Goal: Task Accomplishment & Management: Complete application form

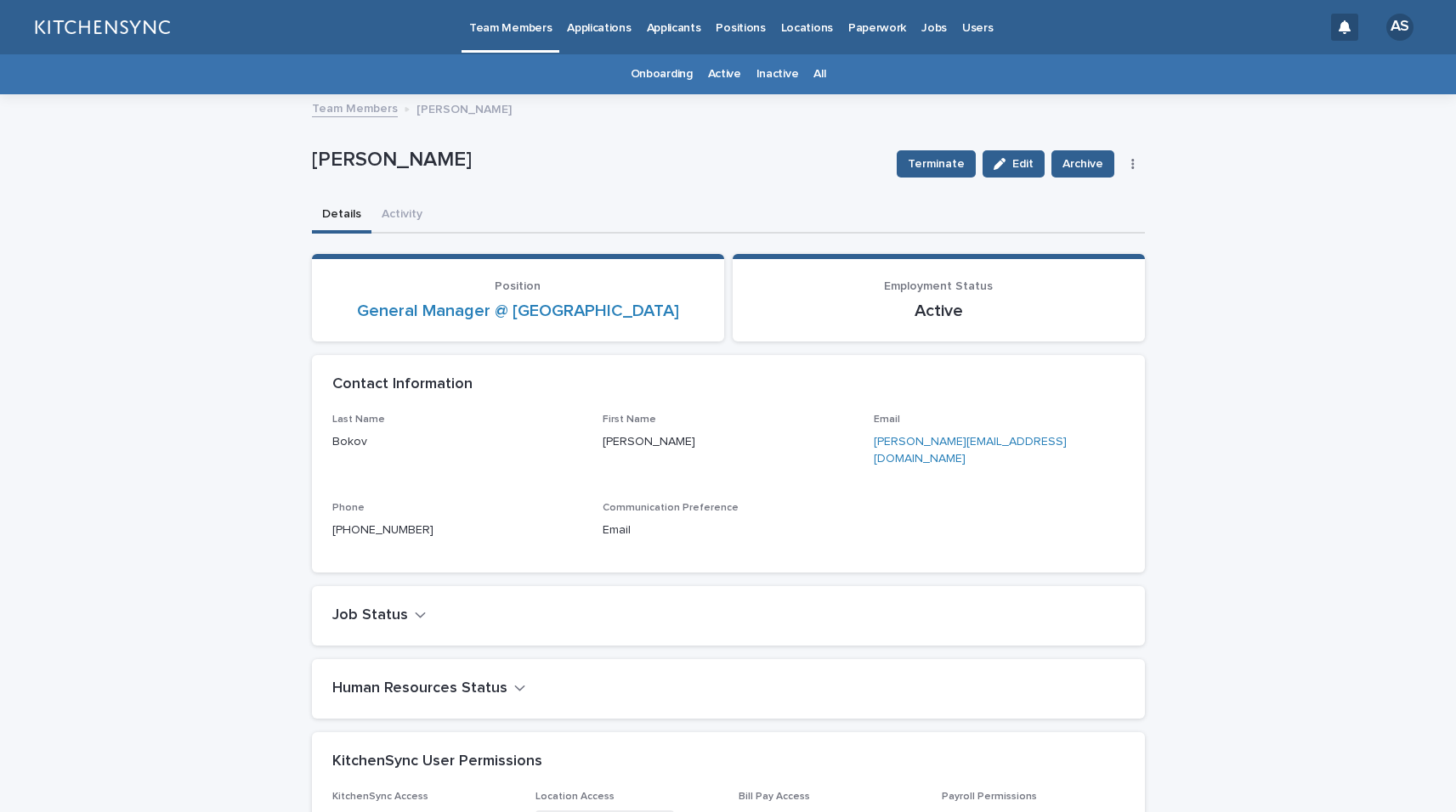
click at [814, 77] on link "All" at bounding box center [819, 74] width 12 height 40
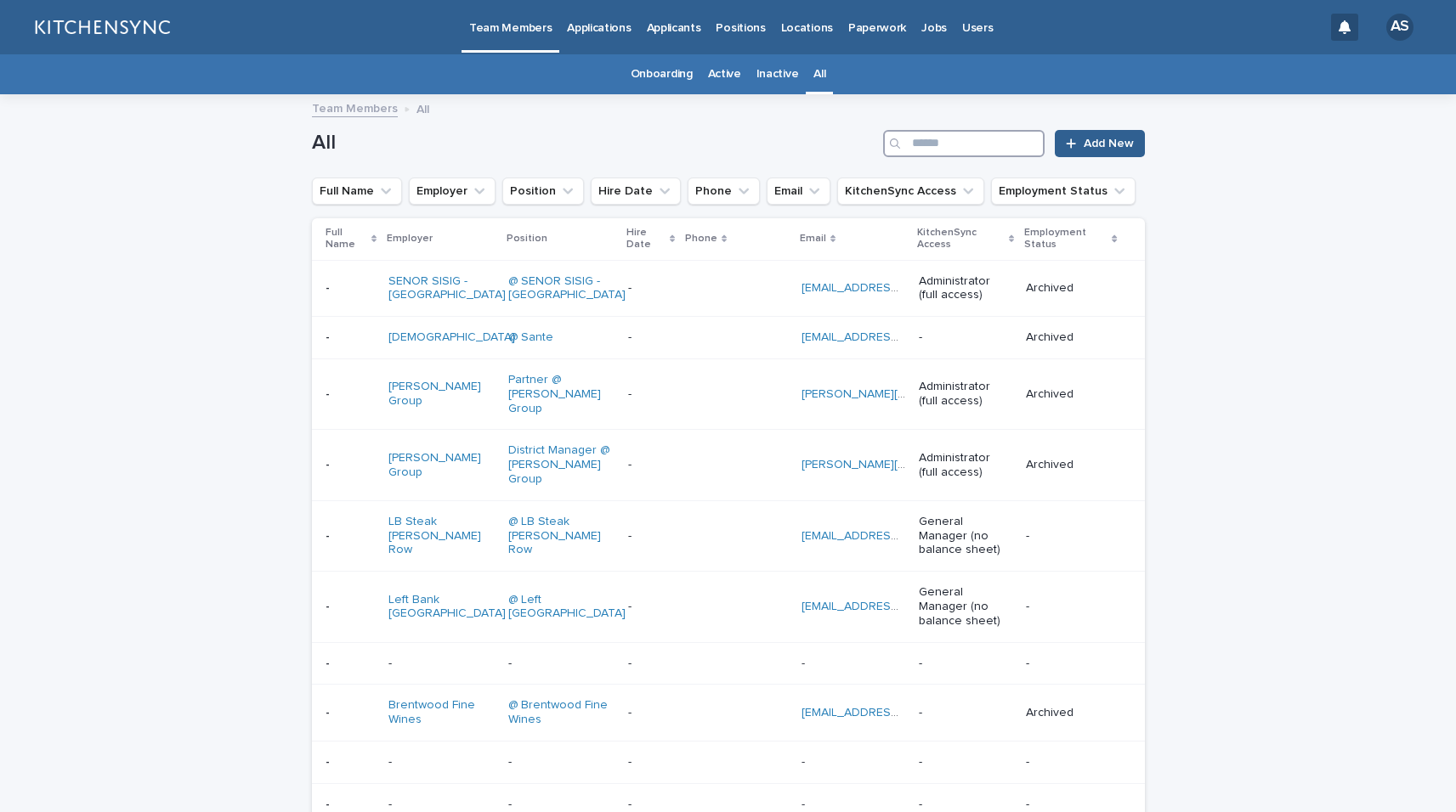
click at [1012, 137] on input "Search" at bounding box center [964, 143] width 162 height 27
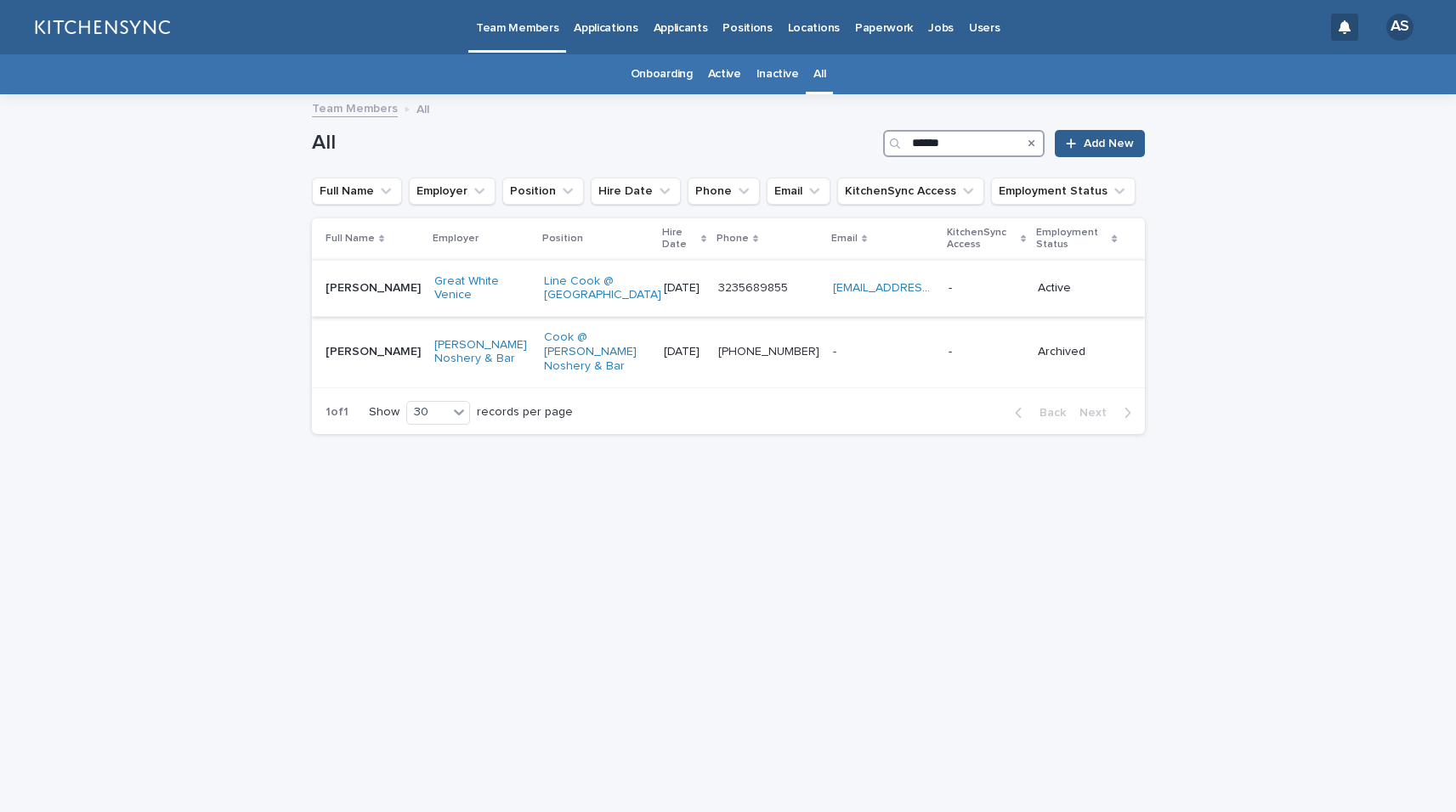
type input "******"
click at [362, 304] on td "[PERSON_NAME] [PERSON_NAME]" at bounding box center [369, 289] width 115 height 57
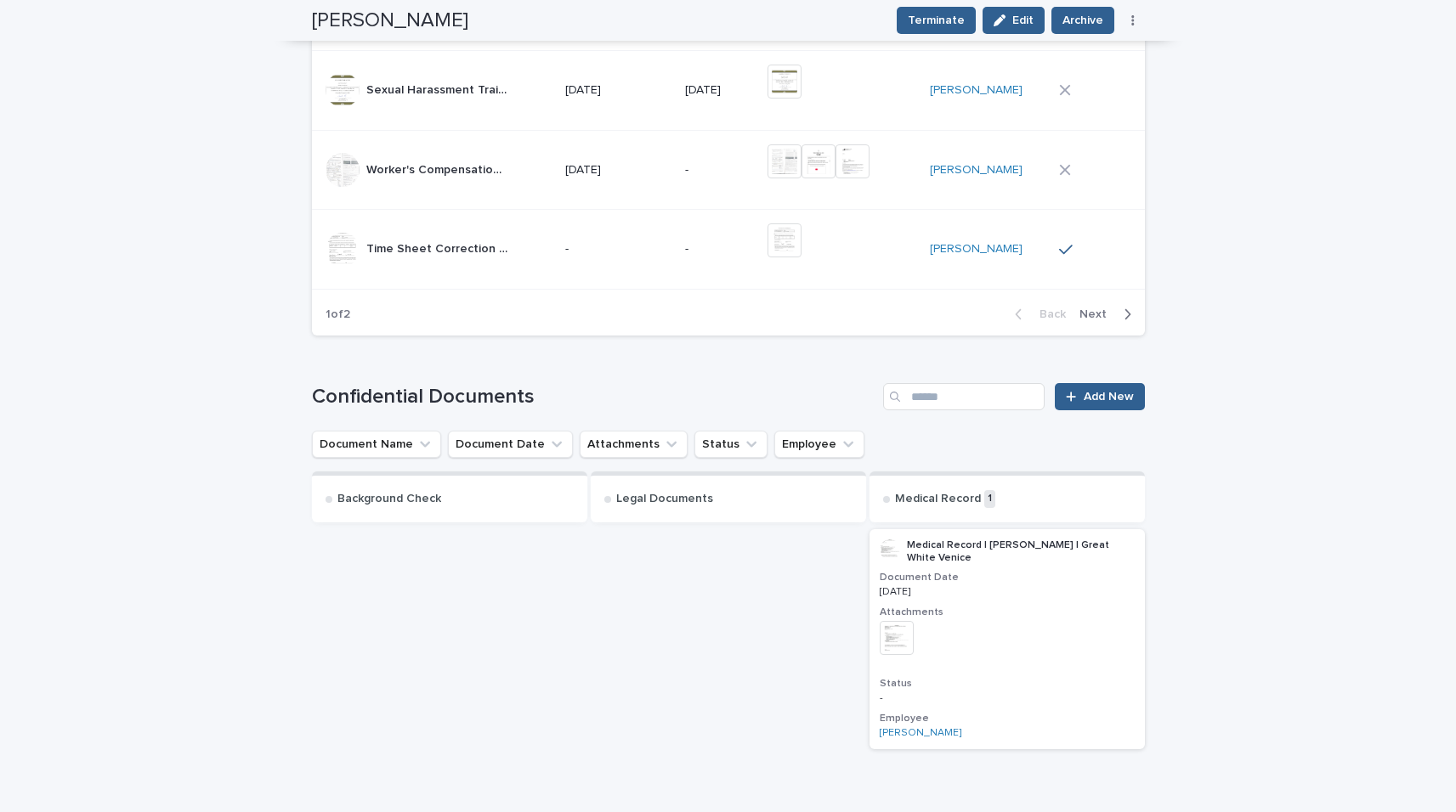
scroll to position [1498, 0]
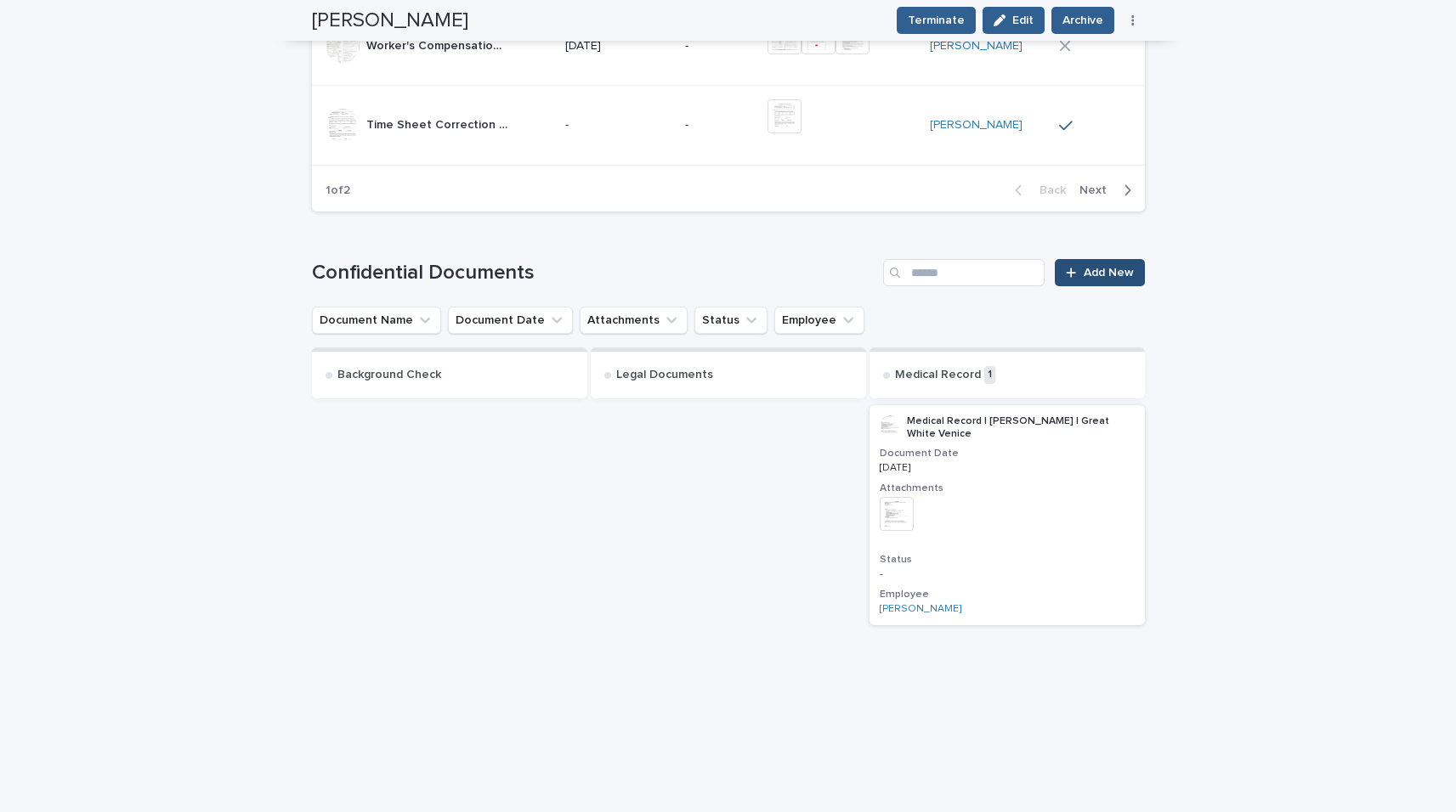
click at [1099, 271] on span "Add New" at bounding box center [1109, 272] width 50 height 12
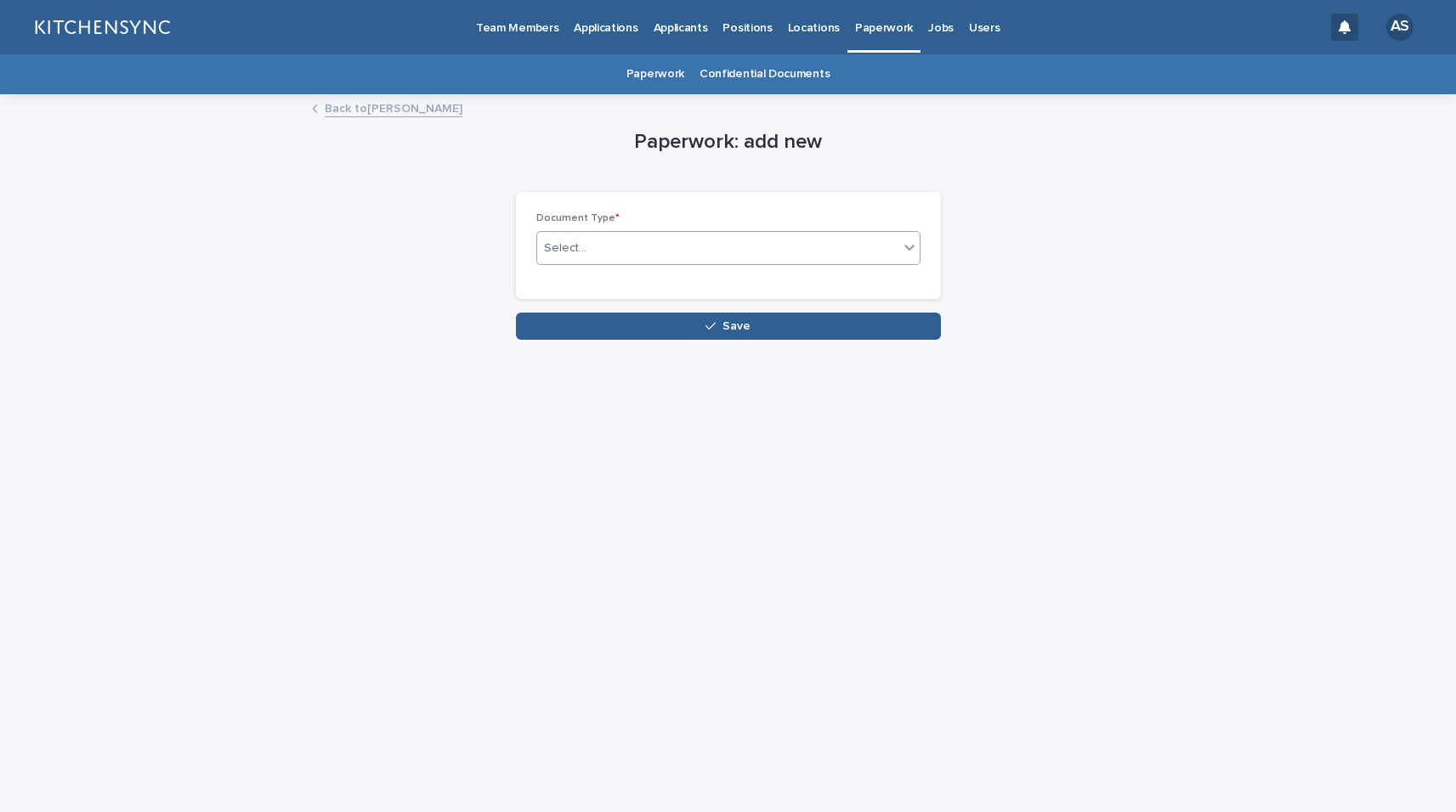
click at [678, 256] on div "Select..." at bounding box center [717, 248] width 361 height 28
click at [721, 245] on div "Select..." at bounding box center [717, 248] width 361 height 28
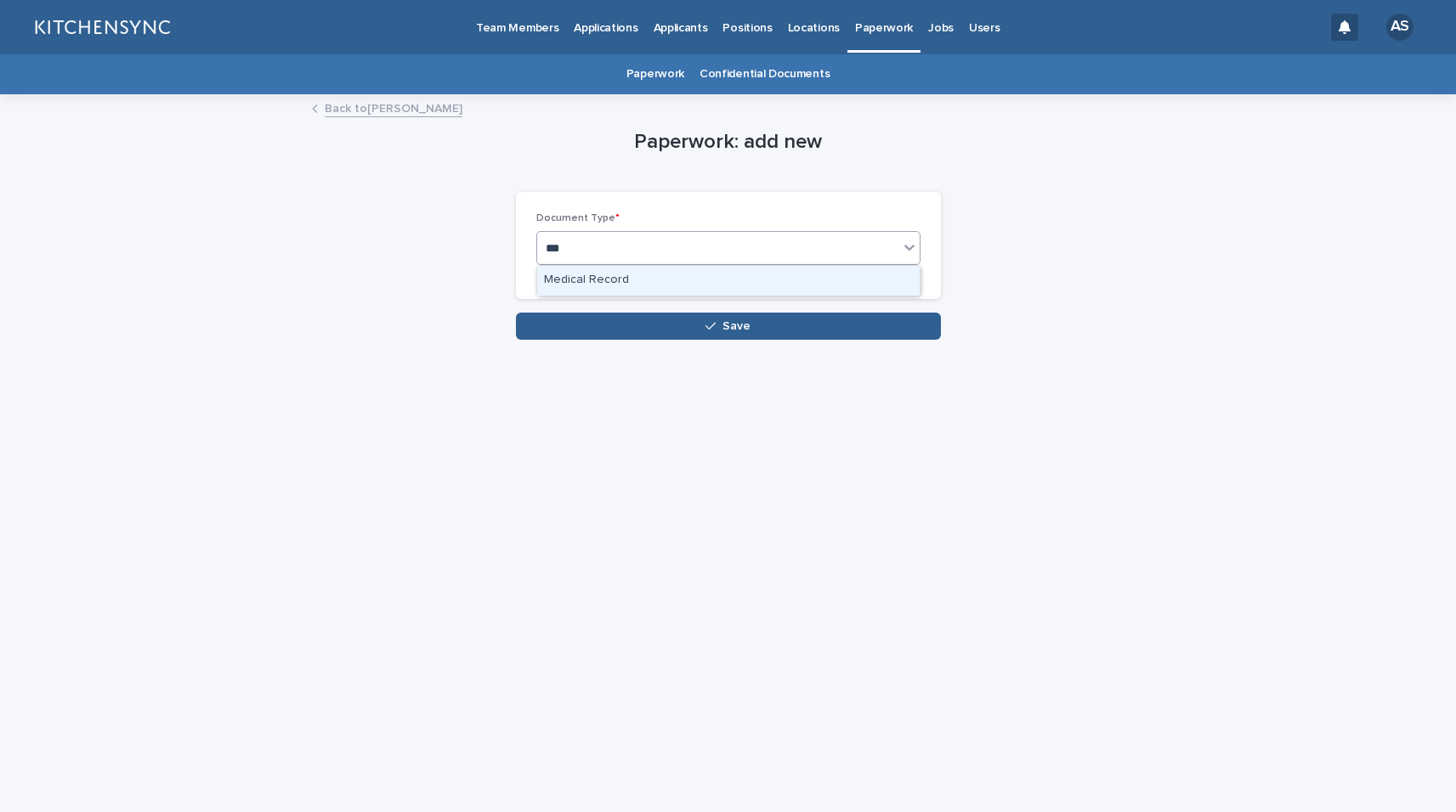
type input "****"
click at [715, 277] on div "Medical Record" at bounding box center [728, 281] width 382 height 30
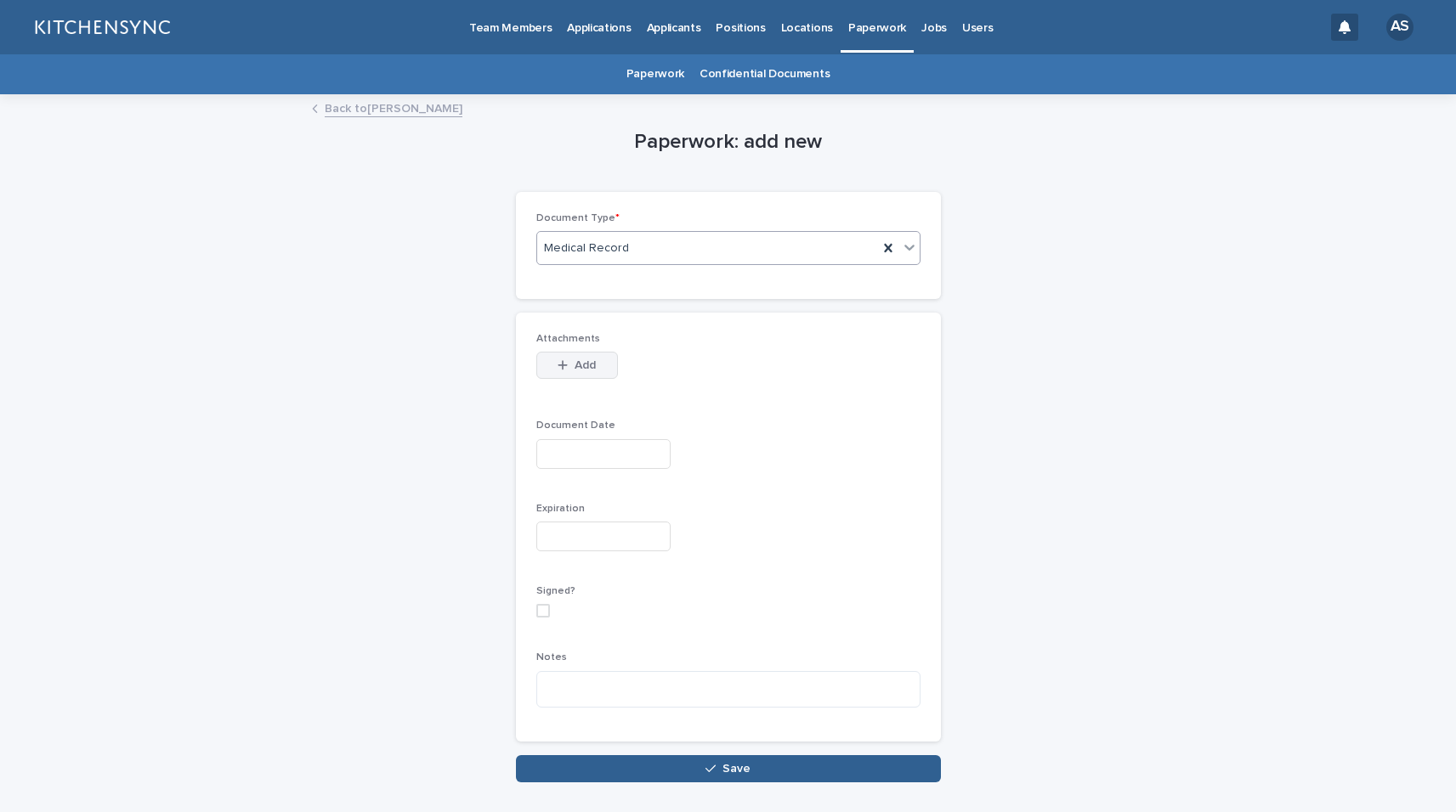
click at [581, 362] on span "Add" at bounding box center [584, 364] width 21 height 12
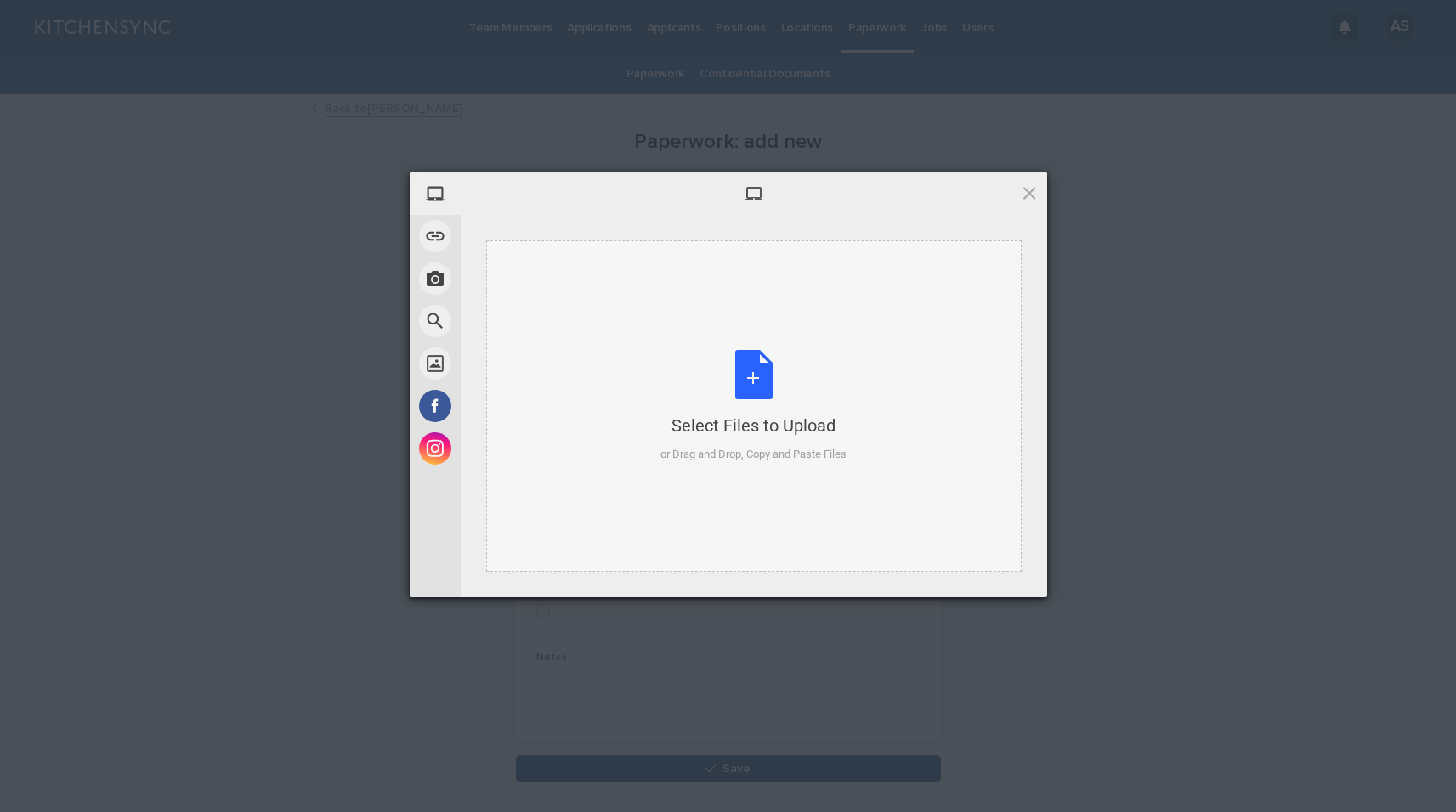
click at [749, 383] on div "Select Files to Upload or Drag and Drop, Copy and Paste Files" at bounding box center [753, 406] width 187 height 113
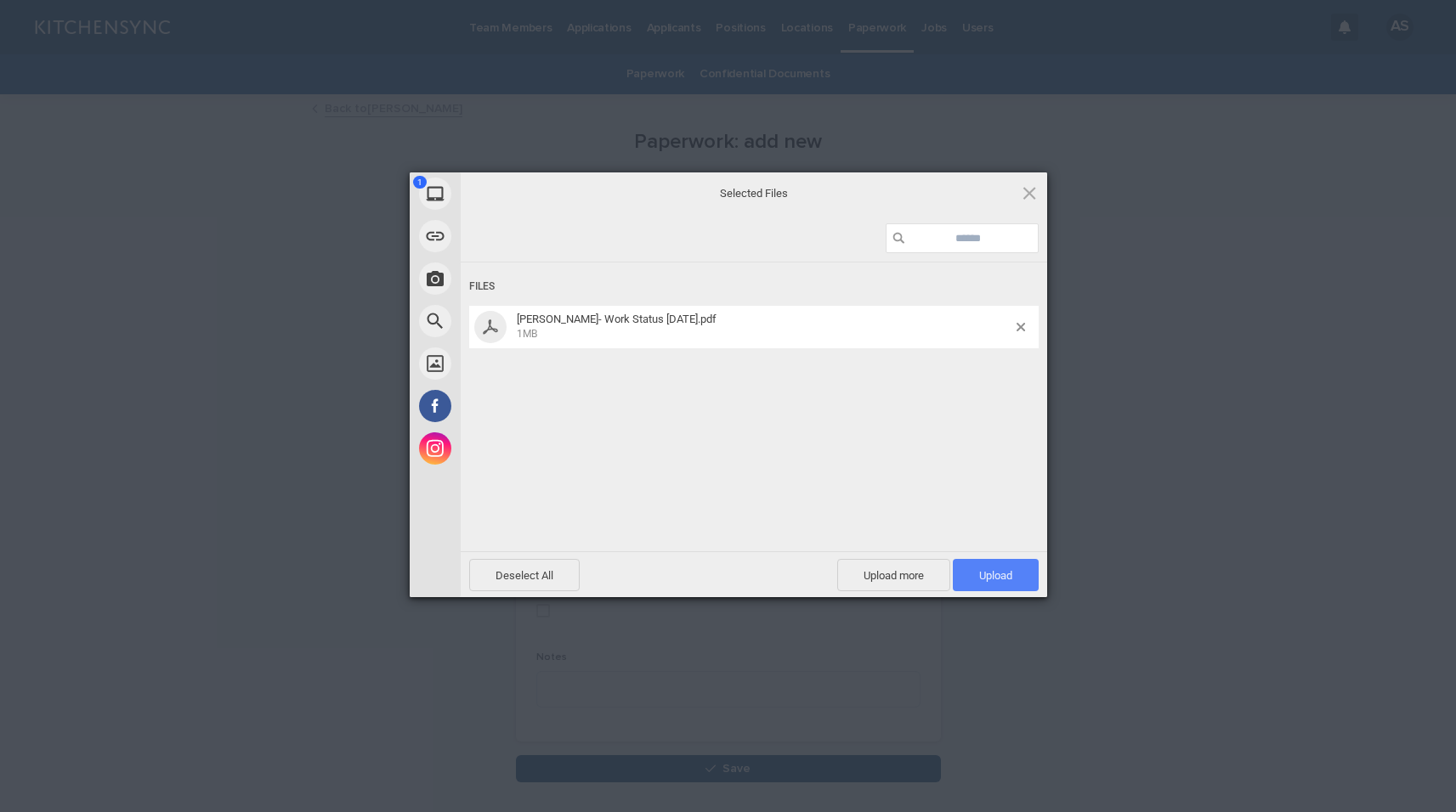
click at [1014, 575] on span "Upload 1" at bounding box center [995, 575] width 86 height 32
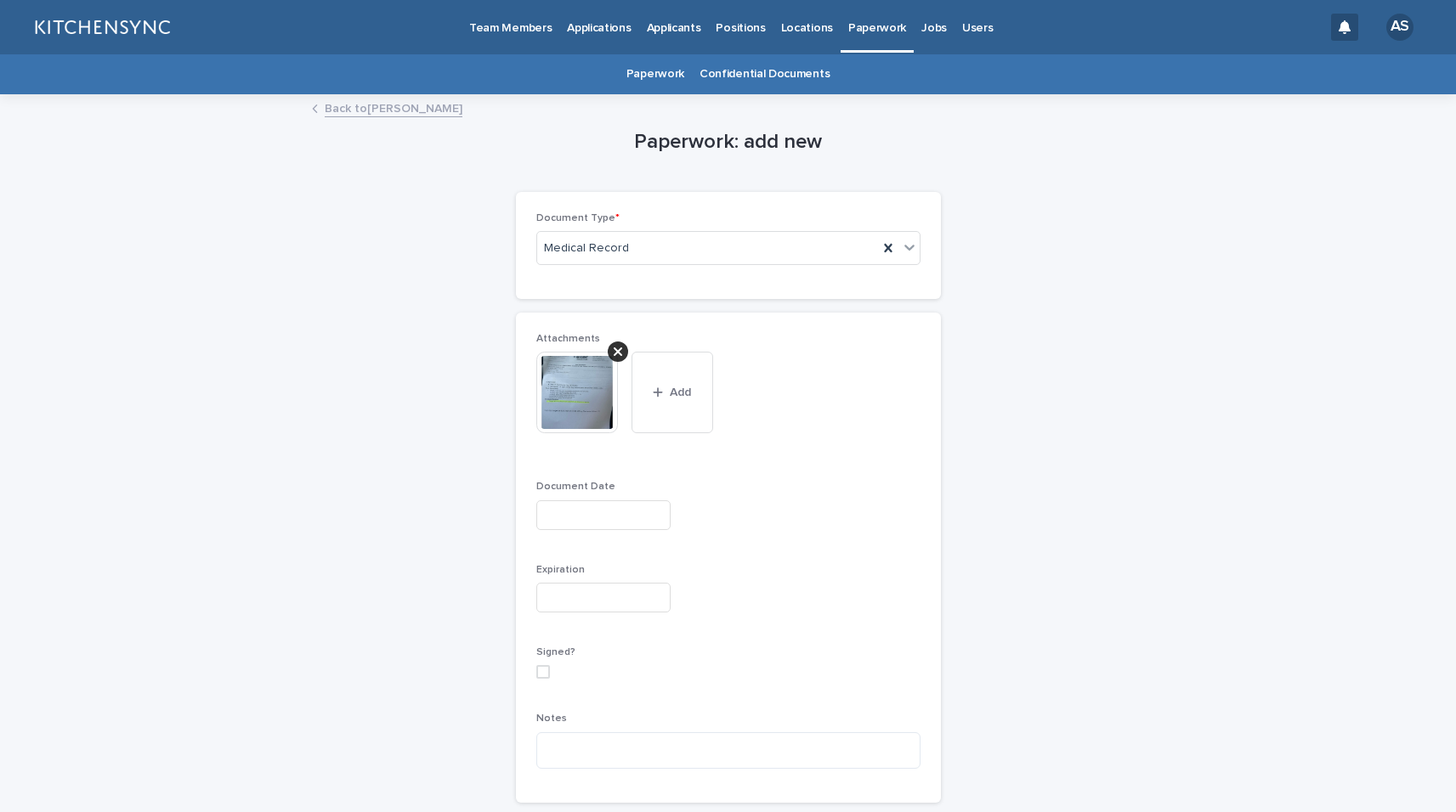
click at [596, 519] on input "text" at bounding box center [603, 515] width 134 height 30
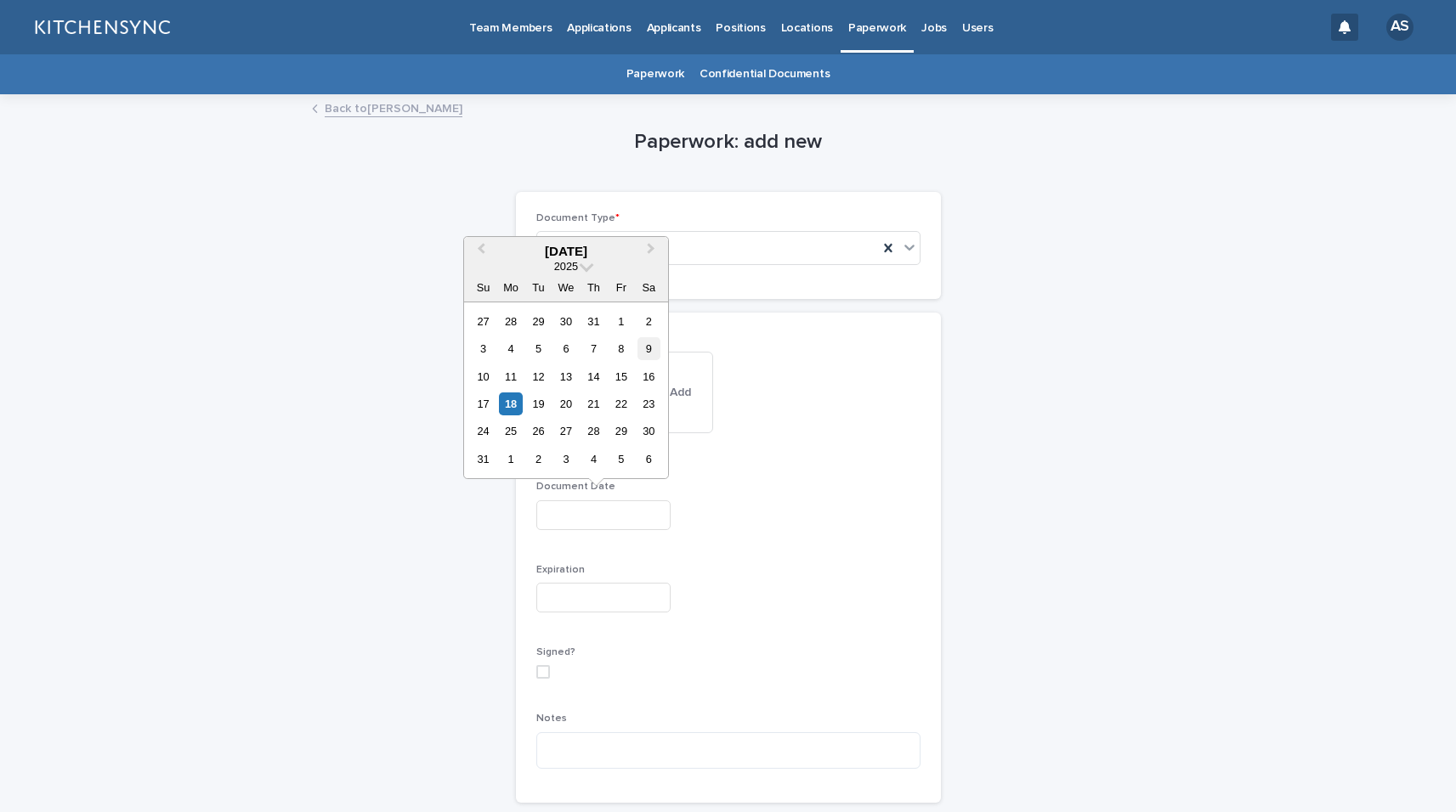
click at [657, 350] on div "9" at bounding box center [649, 349] width 23 height 23
type input "**********"
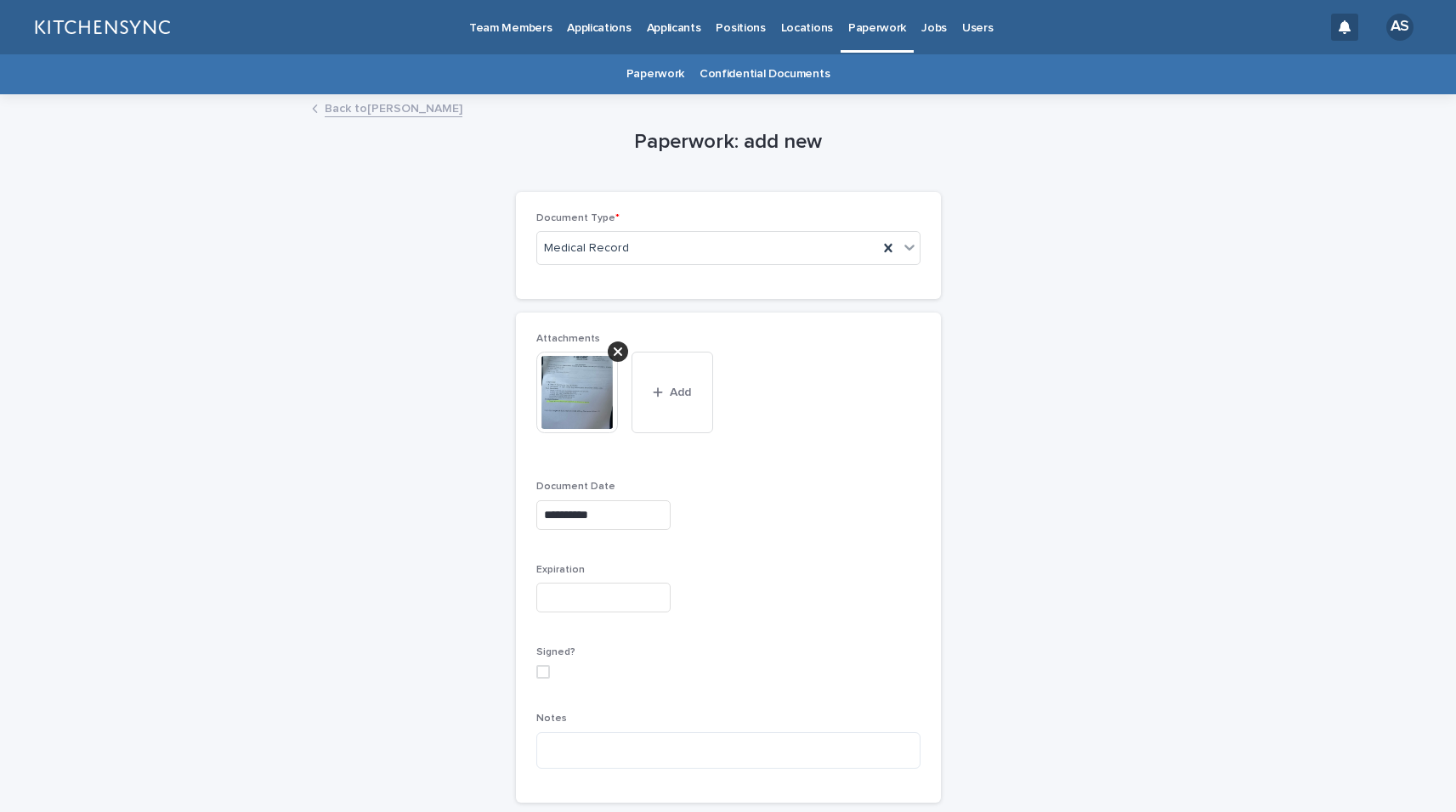
click at [669, 674] on label at bounding box center [728, 672] width 384 height 14
click at [539, 674] on polyline at bounding box center [543, 672] width 7 height 6
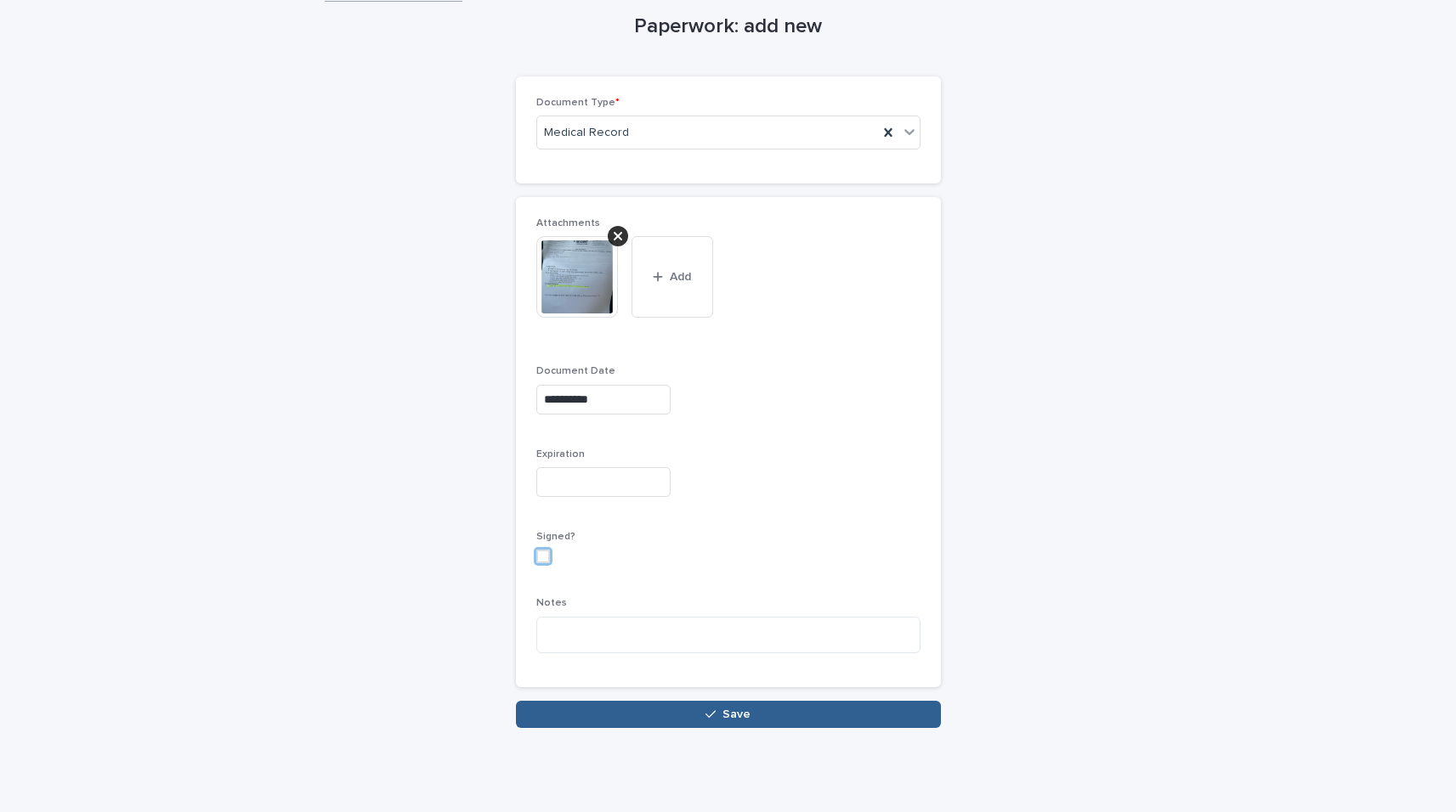
scroll to position [116, 0]
click at [685, 722] on button "Save" at bounding box center [728, 713] width 425 height 27
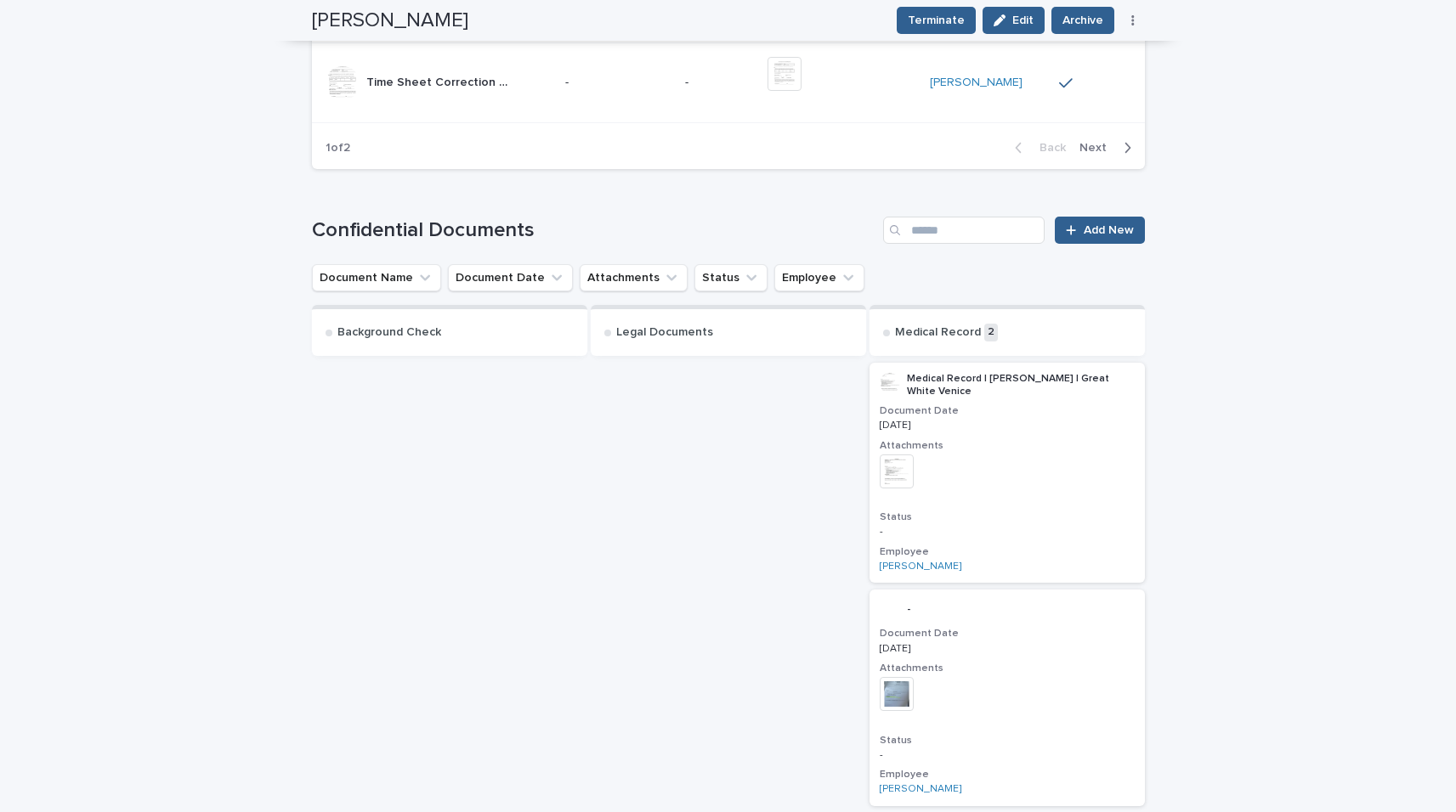
scroll to position [1553, 0]
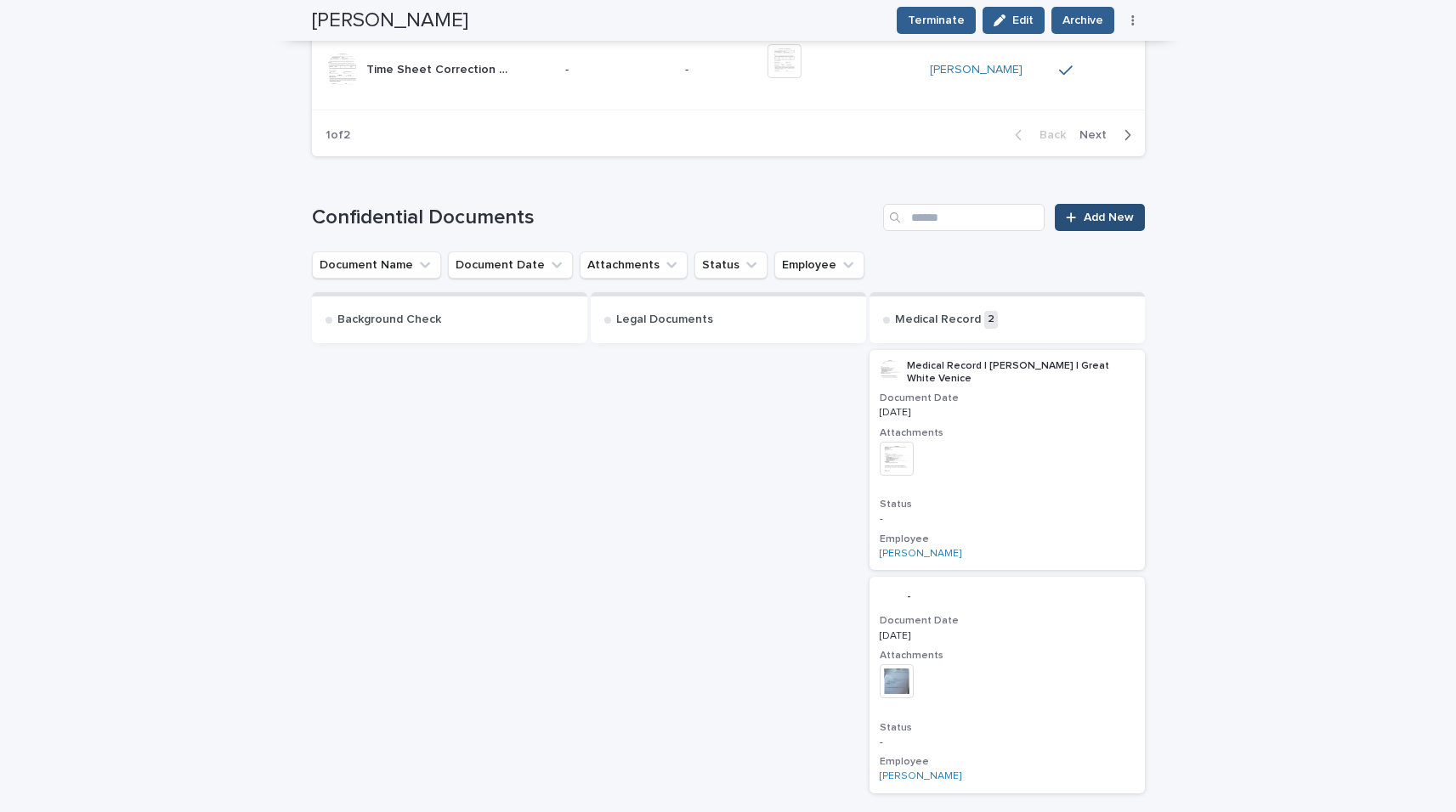
click at [1090, 209] on link "Add New" at bounding box center [1100, 217] width 90 height 27
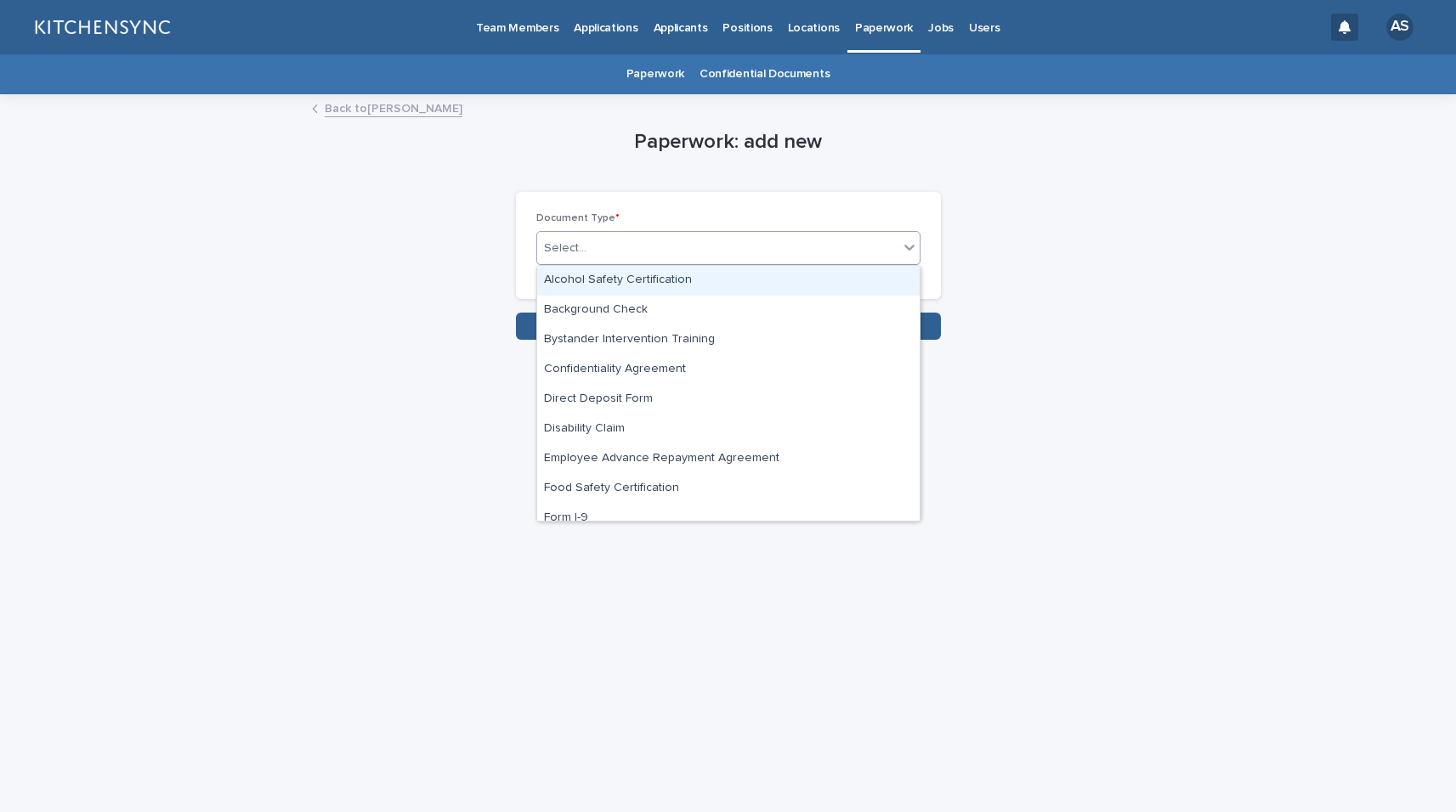
click at [841, 259] on div "Select..." at bounding box center [717, 248] width 361 height 28
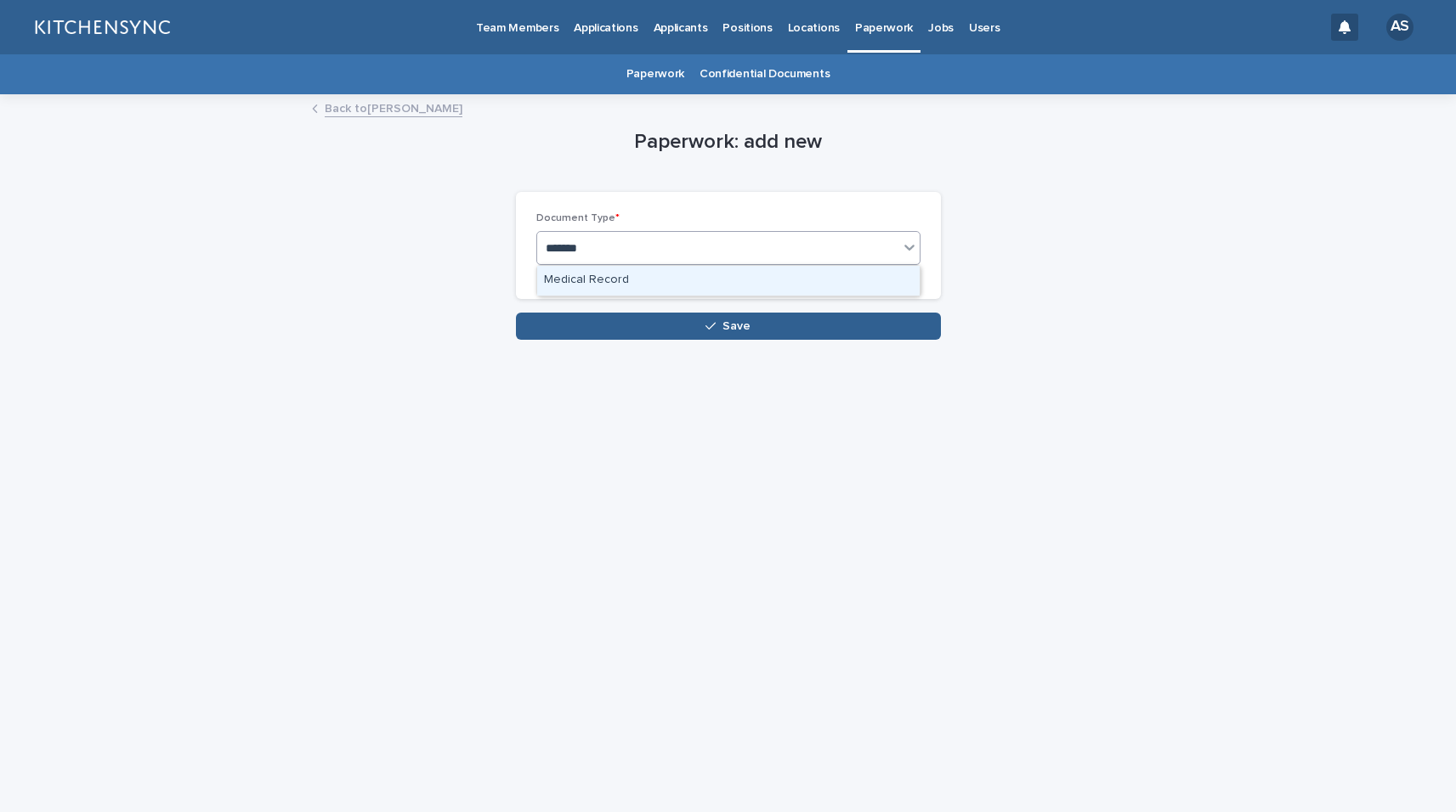
type input "*******"
click at [660, 273] on div "Medical Record" at bounding box center [728, 281] width 382 height 30
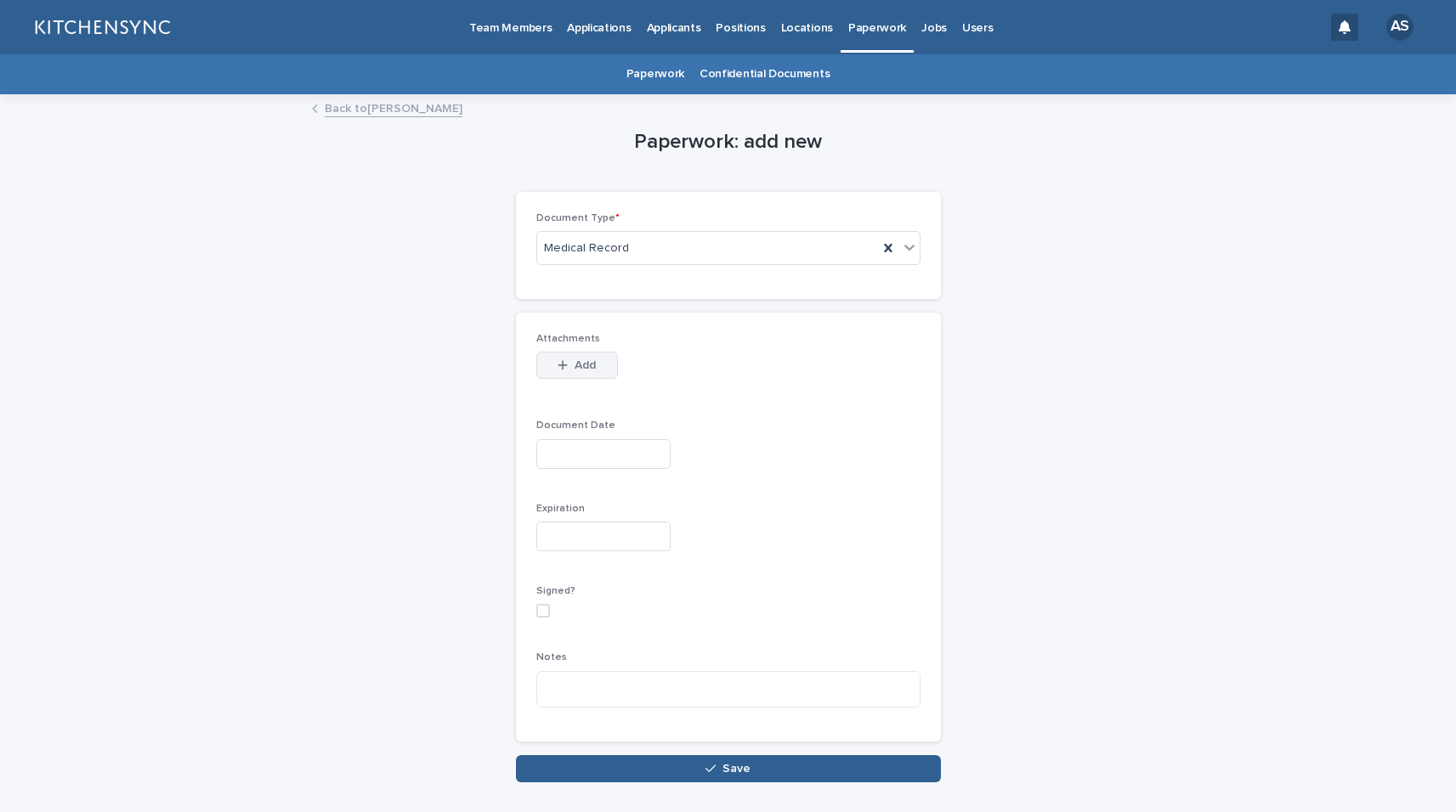
click at [578, 358] on button "Add" at bounding box center [577, 364] width 81 height 27
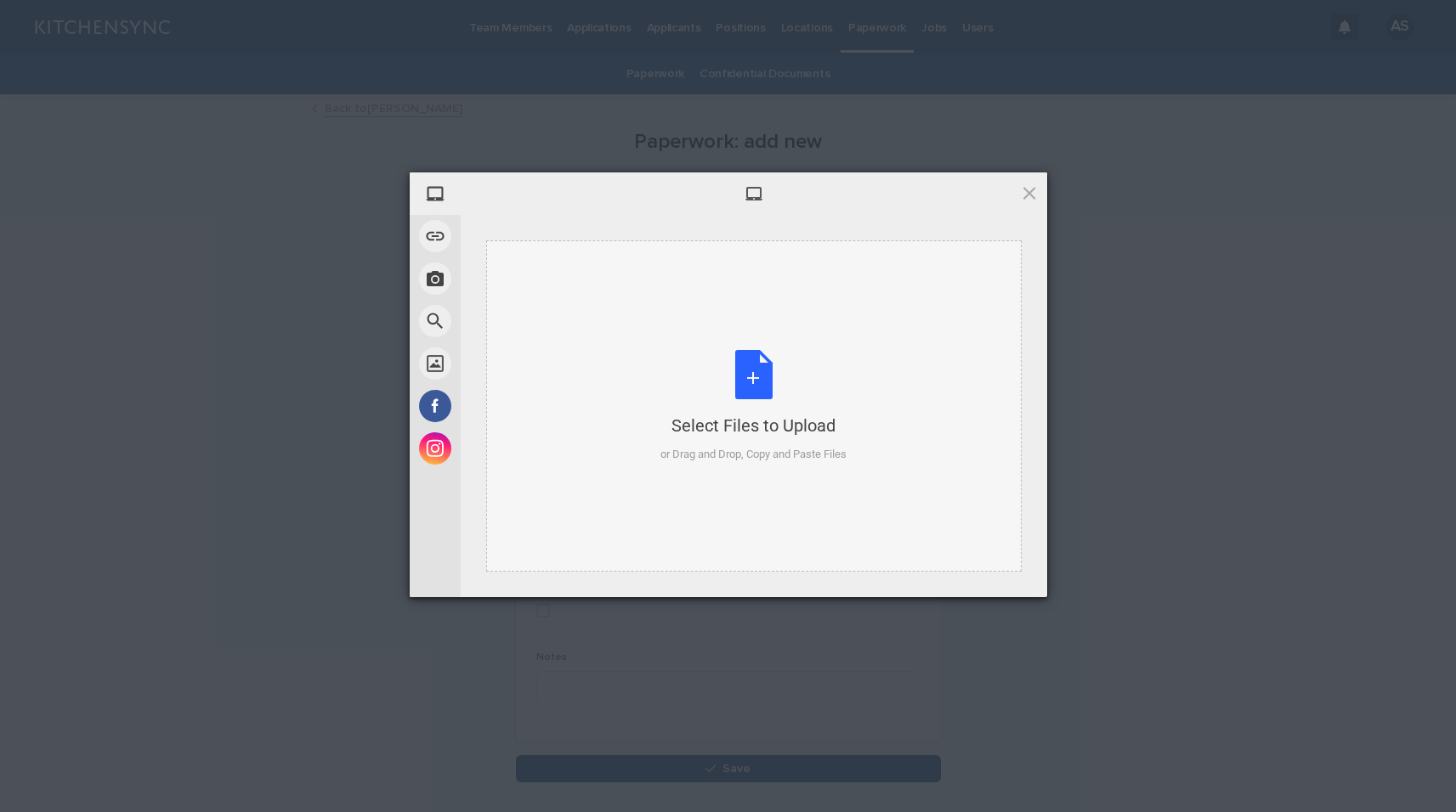
click at [757, 372] on div "Select Files to Upload or Drag and Drop, Copy and Paste Files" at bounding box center [753, 406] width 187 height 113
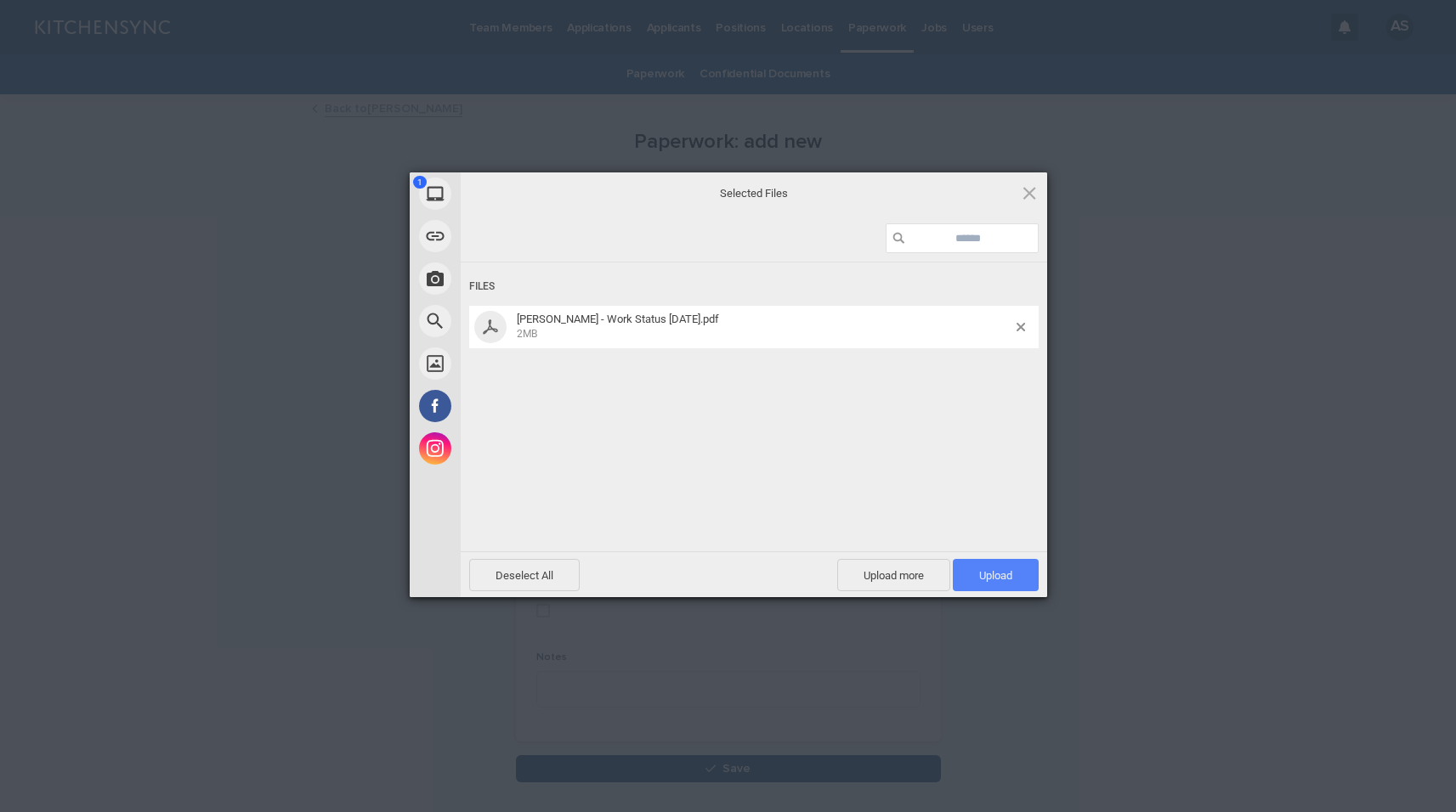
click at [1010, 571] on span "Upload 1" at bounding box center [996, 576] width 33 height 13
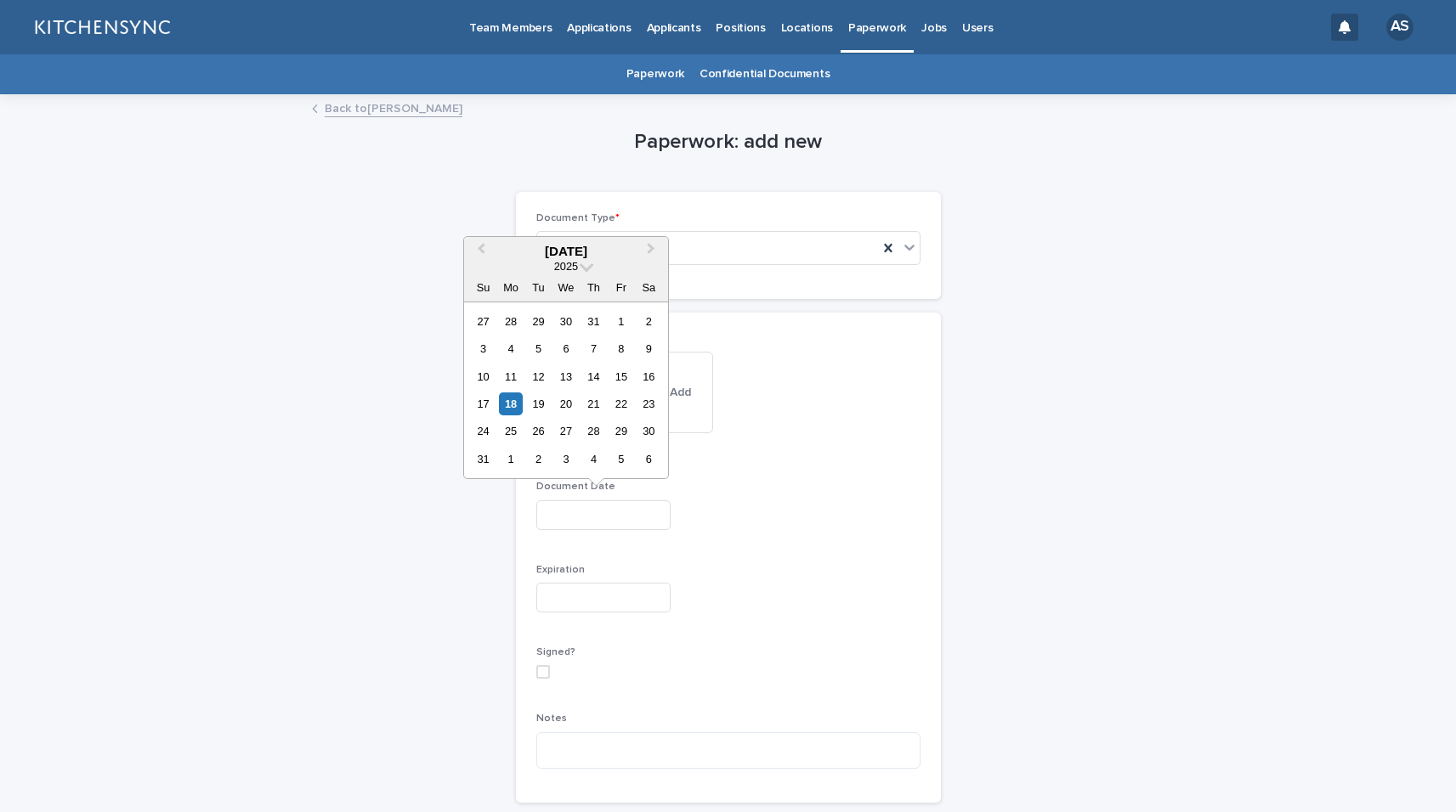
click at [549, 523] on input "text" at bounding box center [603, 515] width 134 height 30
click at [648, 379] on div "16" at bounding box center [649, 376] width 23 height 23
type input "**********"
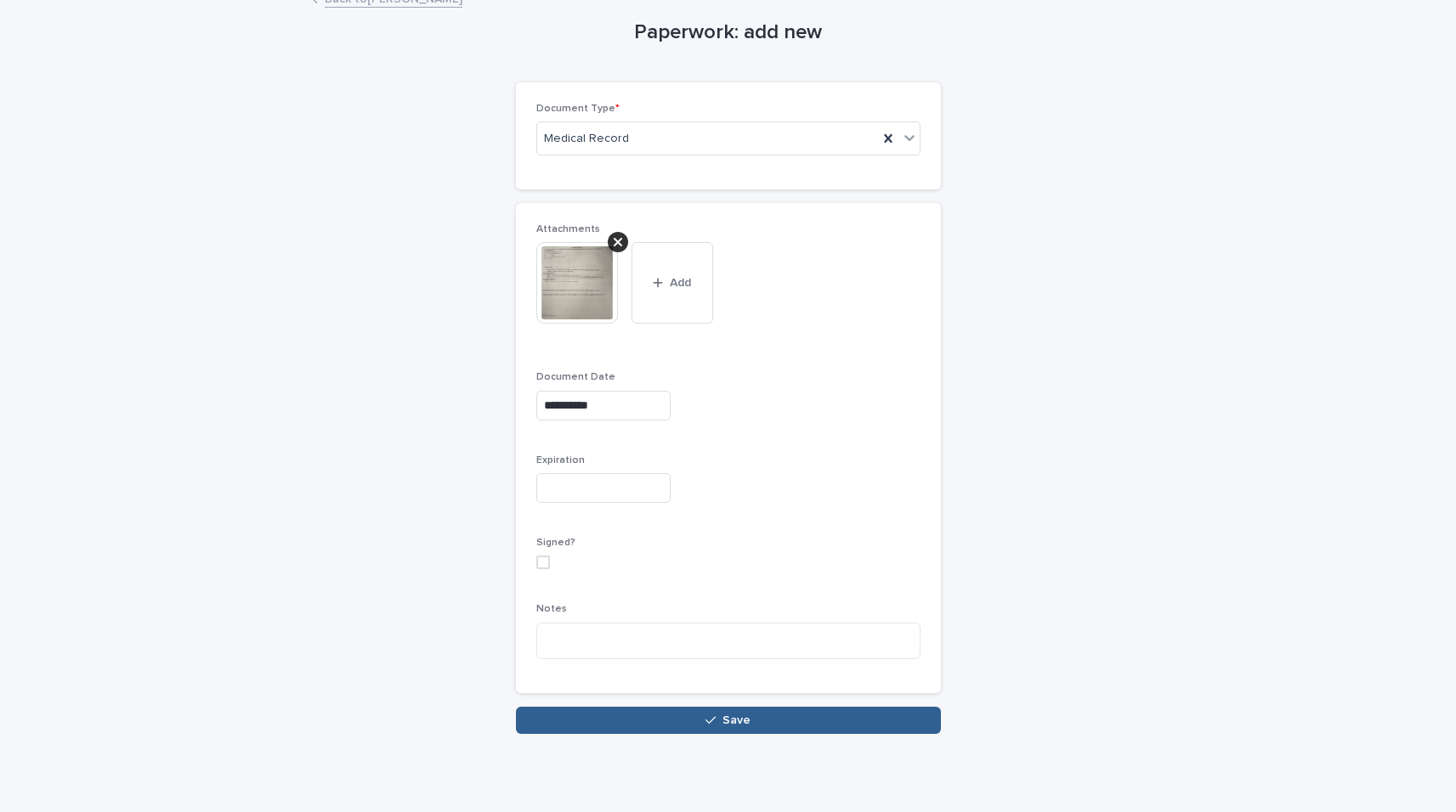
scroll to position [116, 0]
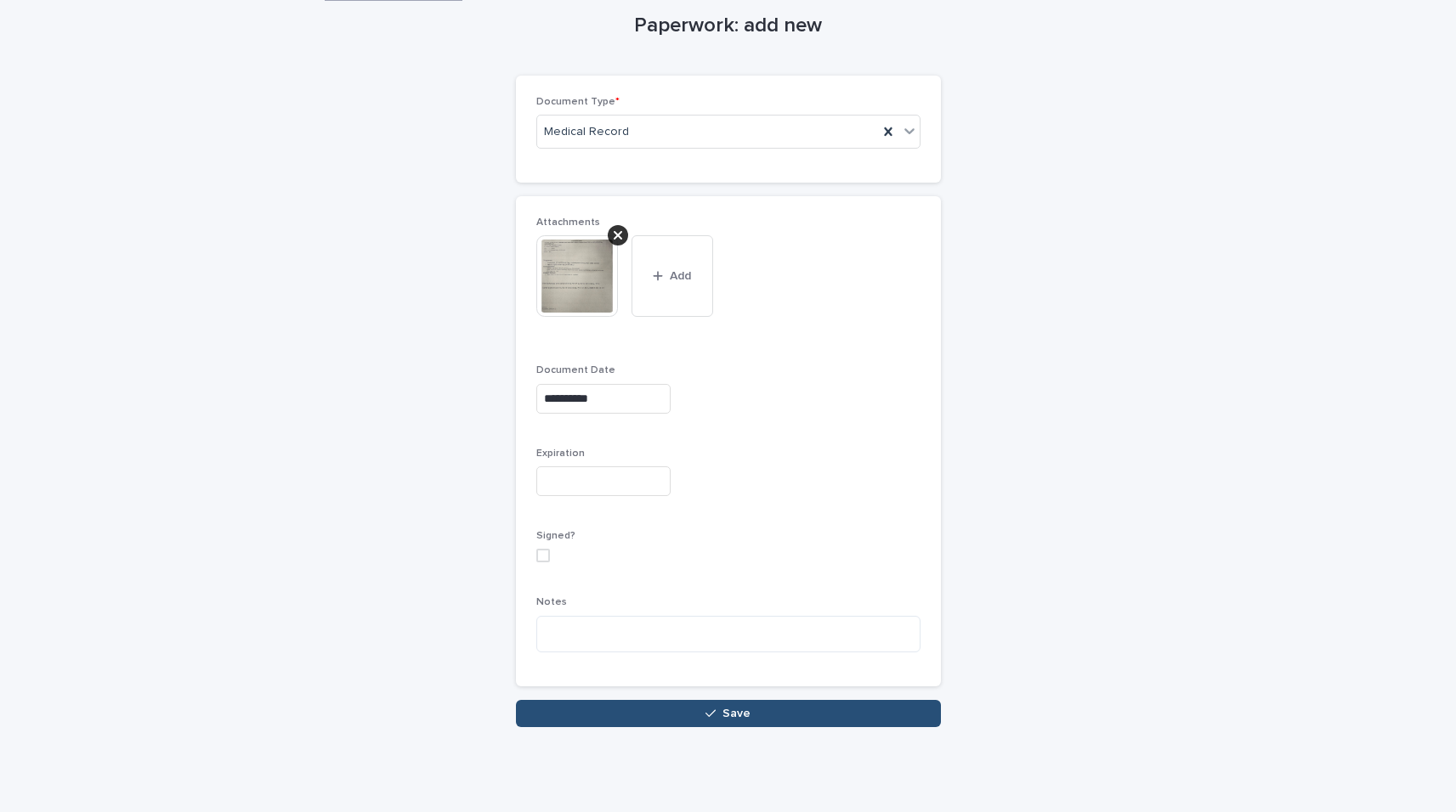
click at [775, 726] on button "Save" at bounding box center [728, 713] width 425 height 27
